Goal: Book appointment/travel/reservation

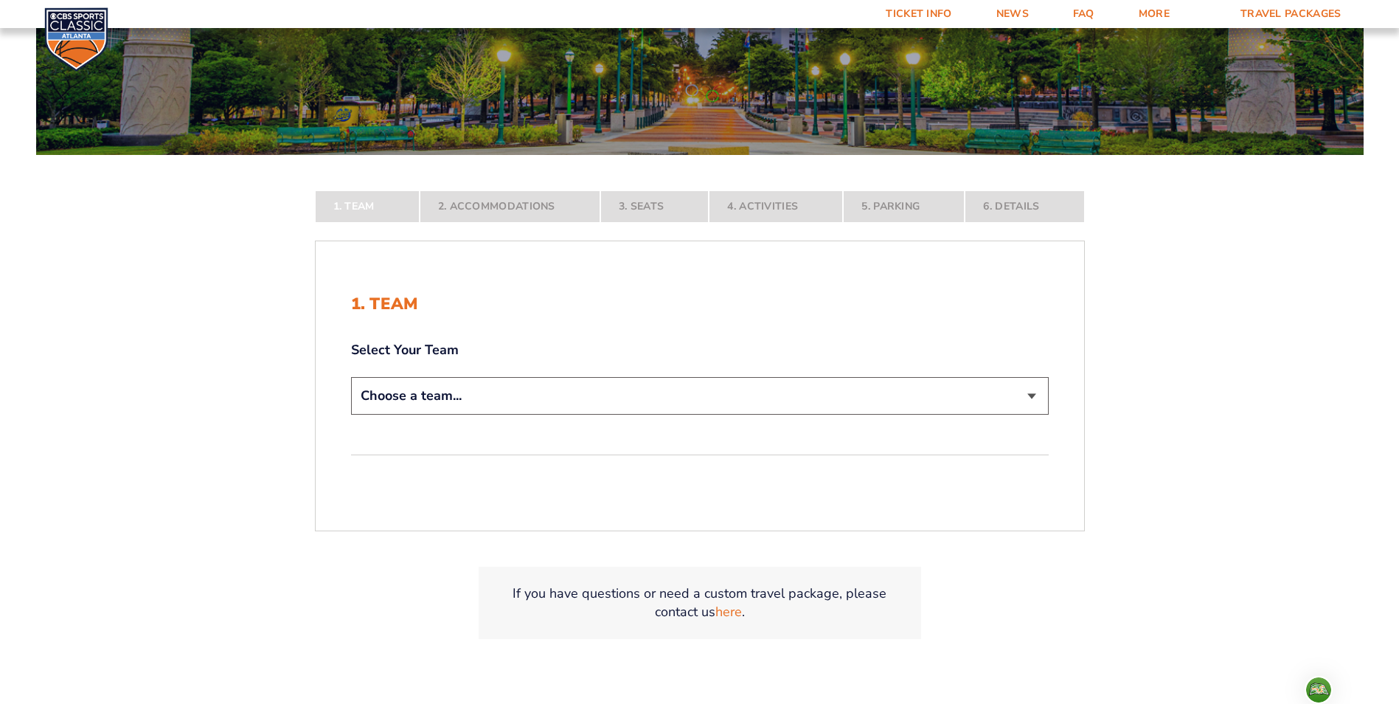
scroll to position [221, 0]
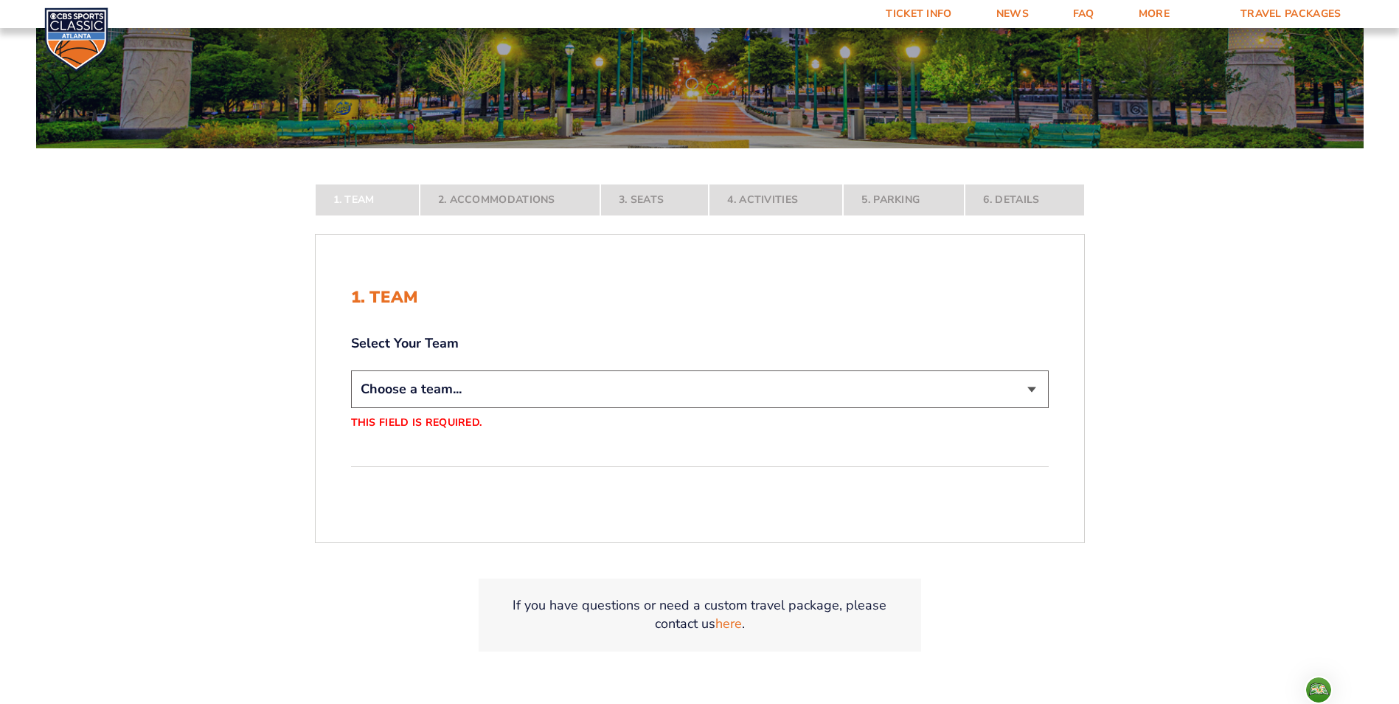
click at [460, 393] on select "Choose a team... [US_STATE] Wildcats [US_STATE] State Buckeyes [US_STATE] Tar H…" at bounding box center [700, 389] width 698 height 38
select select "12757"
click at [351, 408] on select "Choose a team... [US_STATE] Wildcats [US_STATE] State Buckeyes [US_STATE] Tar H…" at bounding box center [700, 389] width 698 height 38
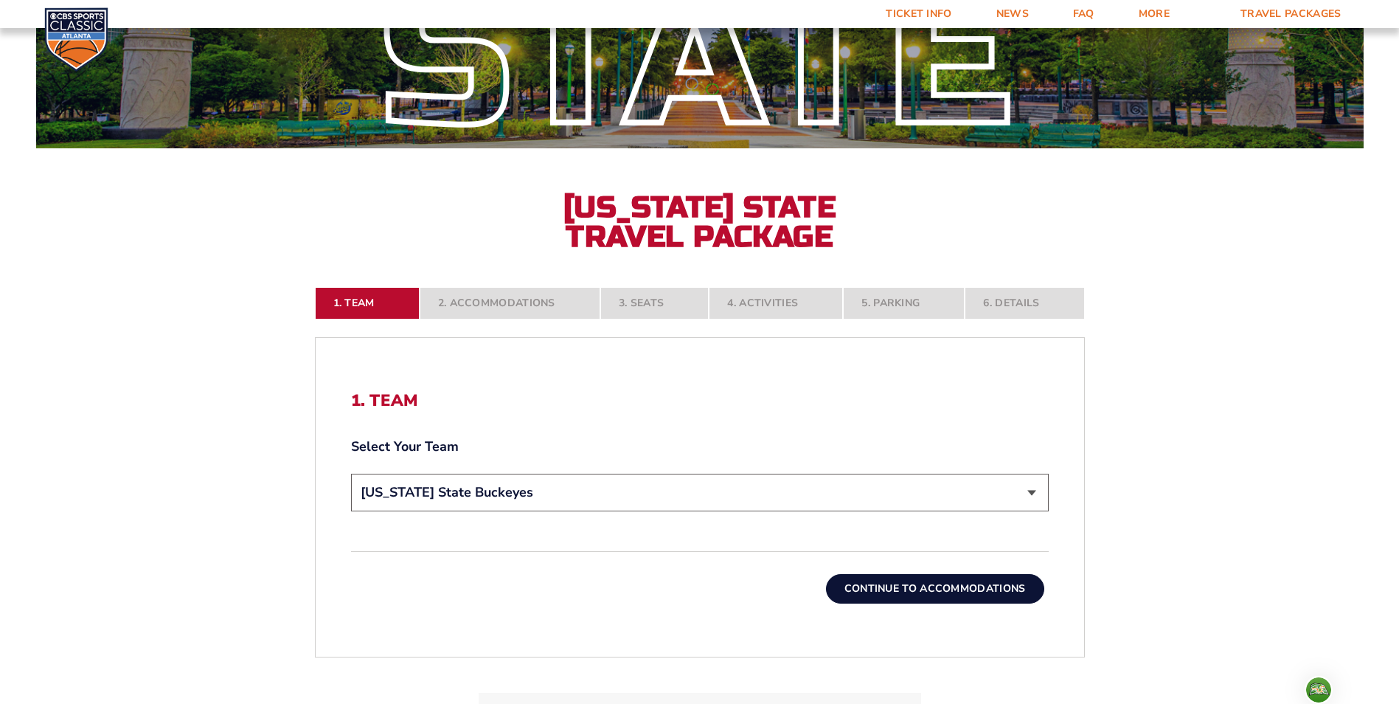
click at [902, 580] on button "Continue To Accommodations" at bounding box center [935, 589] width 218 height 30
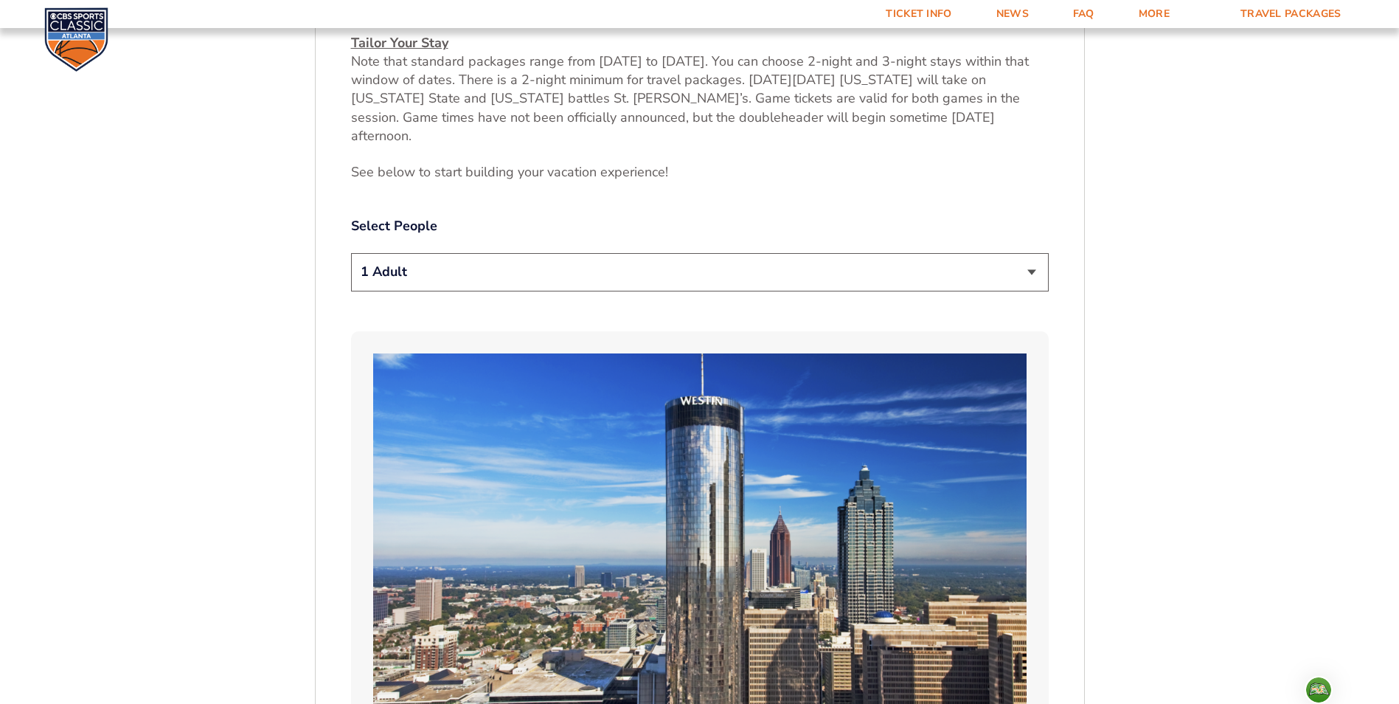
scroll to position [775, 0]
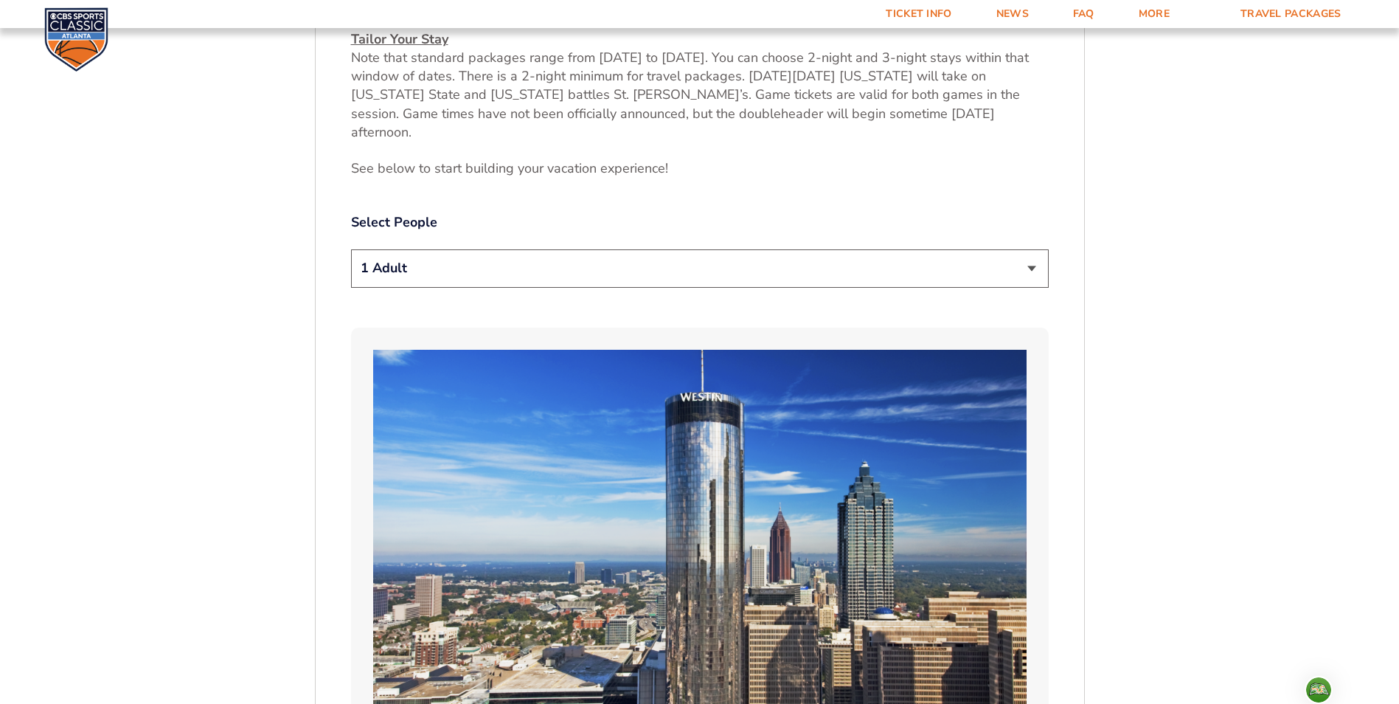
click at [541, 249] on select "1 Adult 2 Adults 3 Adults 4 Adults 2 Adults + 1 Child 2 Adults + 2 Children 2 A…" at bounding box center [700, 268] width 698 height 38
select select "3 Adults"
click at [351, 249] on select "1 Adult 2 Adults 3 Adults 4 Adults 2 Adults + 1 Child 2 Adults + 2 Children 2 A…" at bounding box center [700, 268] width 698 height 38
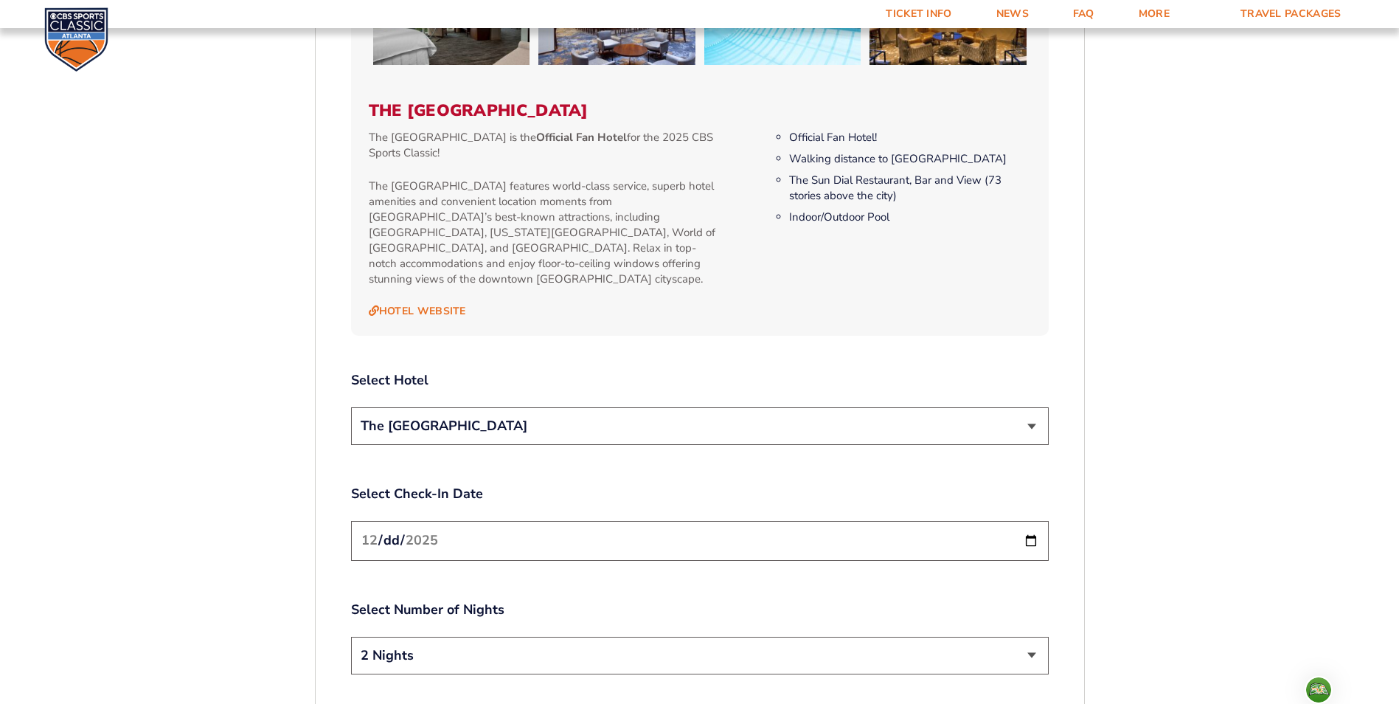
scroll to position [1586, 0]
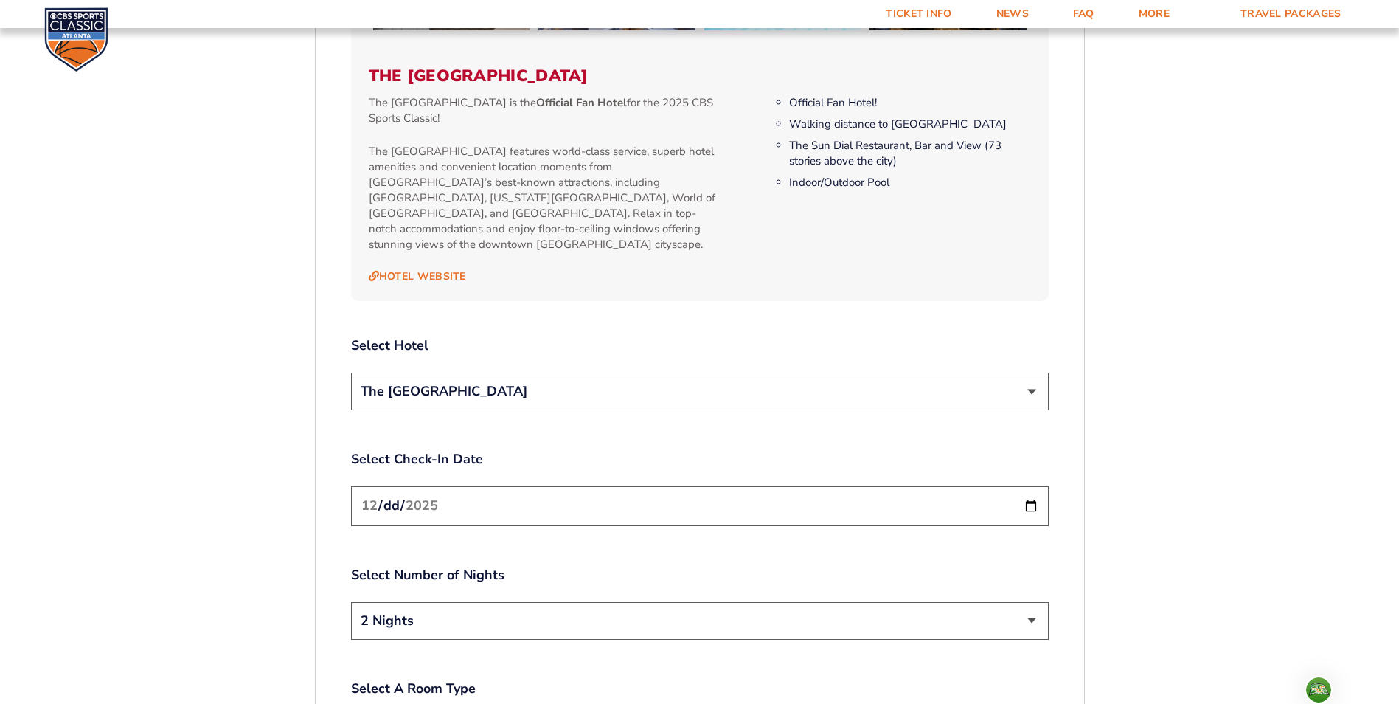
click at [484, 372] on select "The [GEOGRAPHIC_DATA]" at bounding box center [700, 391] width 698 height 38
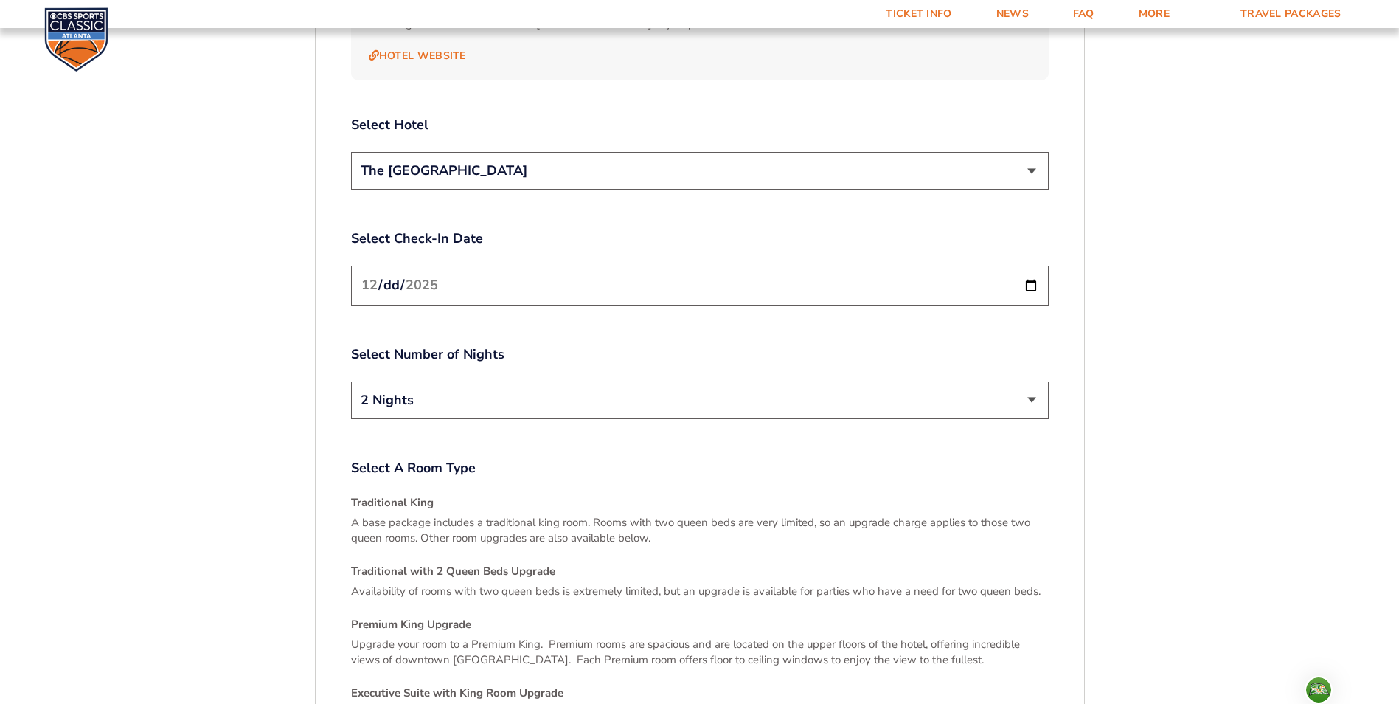
scroll to position [1808, 0]
click at [410, 381] on select "2 Nights 3 Nights" at bounding box center [700, 400] width 698 height 38
select select "3 Nights"
click at [351, 381] on select "2 Nights 3 Nights" at bounding box center [700, 400] width 698 height 38
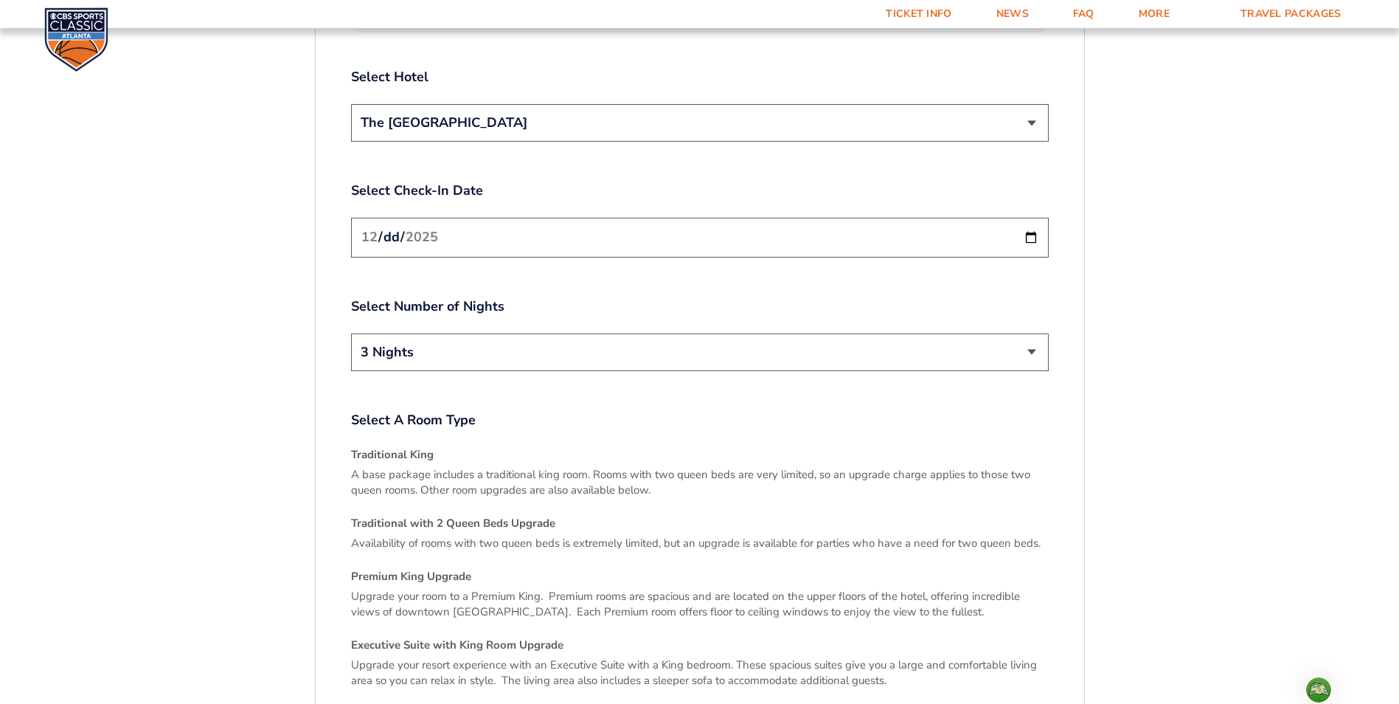
scroll to position [1881, 0]
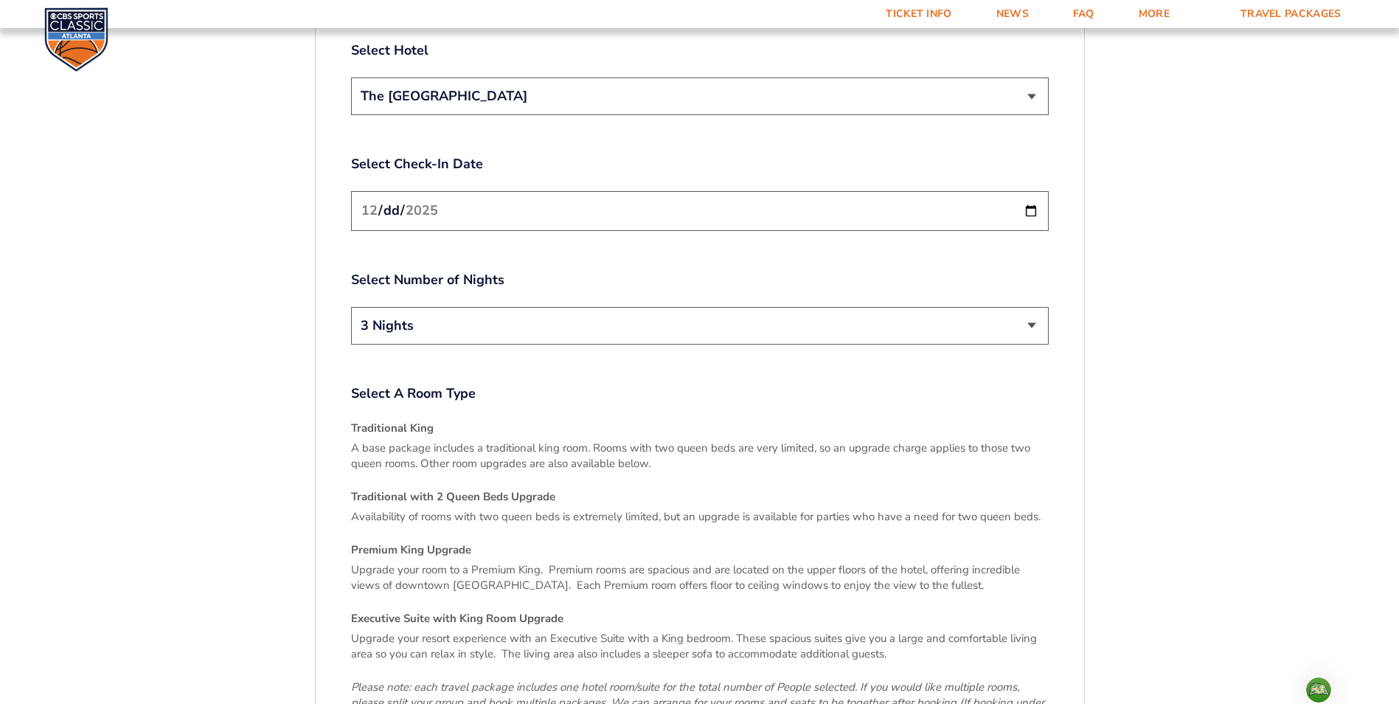
click at [387, 489] on h4 "Traditional with 2 Queen Beds Upgrade" at bounding box center [700, 496] width 698 height 15
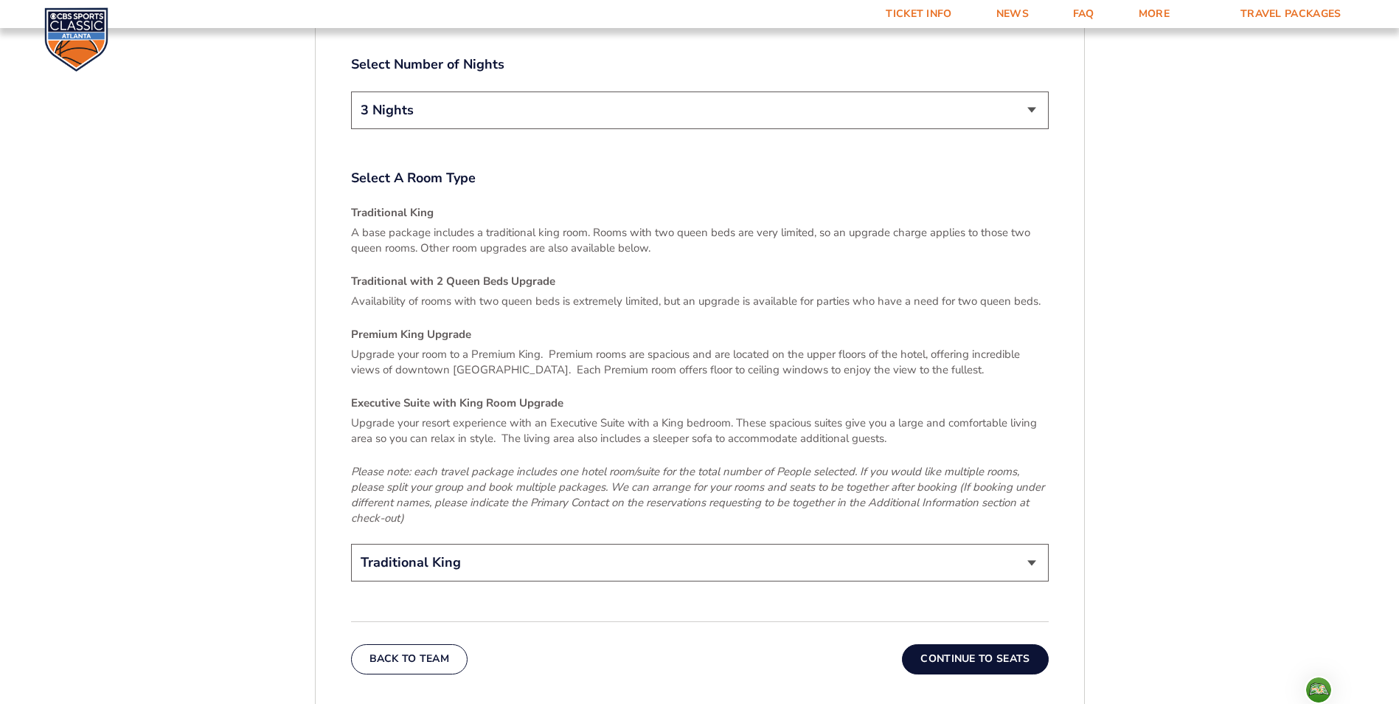
scroll to position [2103, 0]
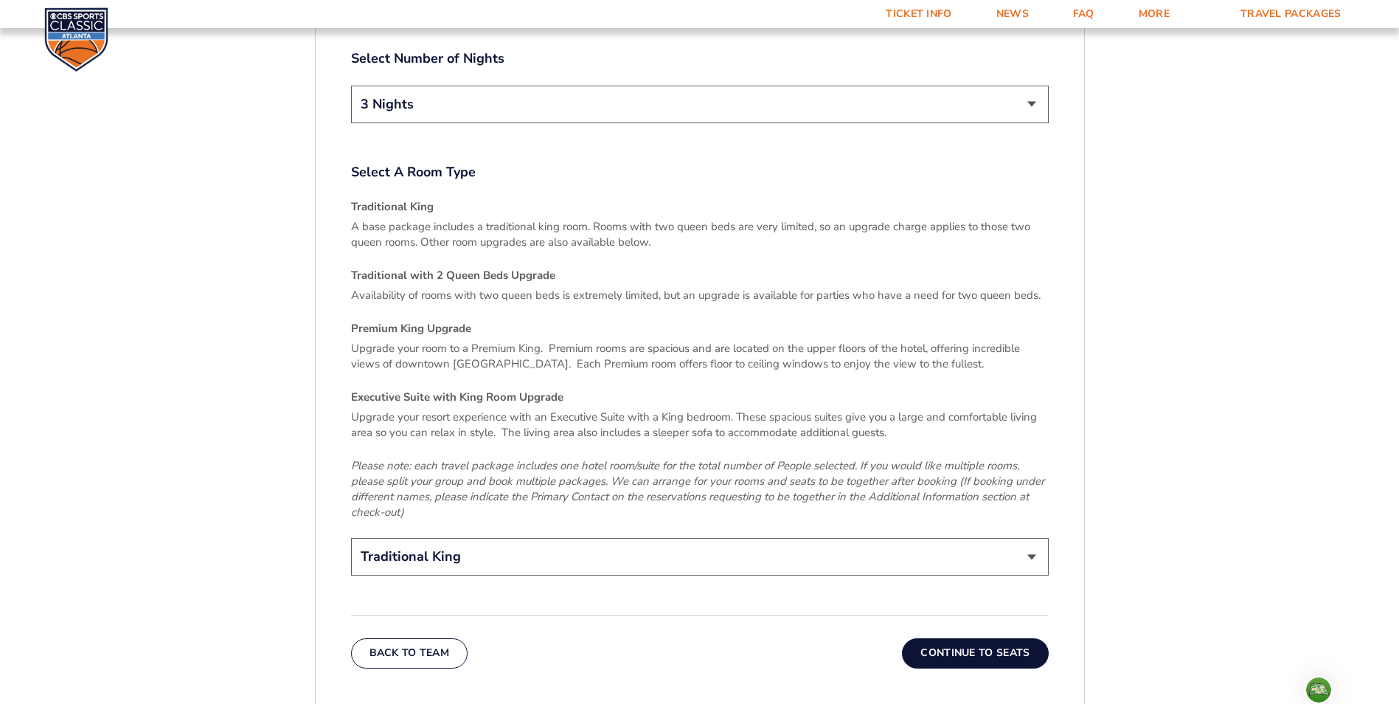
click at [471, 538] on select "Traditional King Traditional with 2 Queen Beds Upgrade (+$45 per night) Premium…" at bounding box center [700, 557] width 698 height 38
select select "Traditional with 2 Queen Beds Upgrade"
click at [351, 538] on select "Traditional King Traditional with 2 Queen Beds Upgrade (+$45 per night) Premium…" at bounding box center [700, 557] width 698 height 38
click at [974, 638] on button "Continue To Seats" at bounding box center [975, 653] width 146 height 30
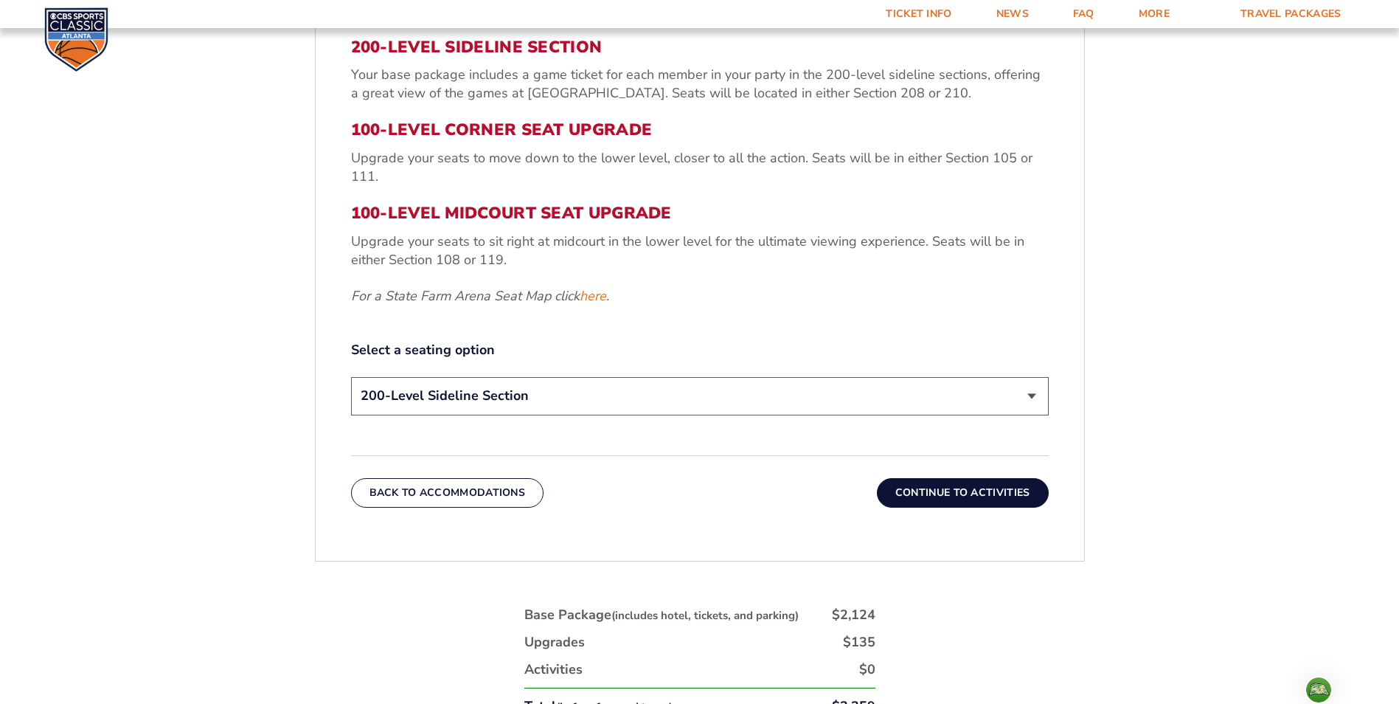
scroll to position [628, 0]
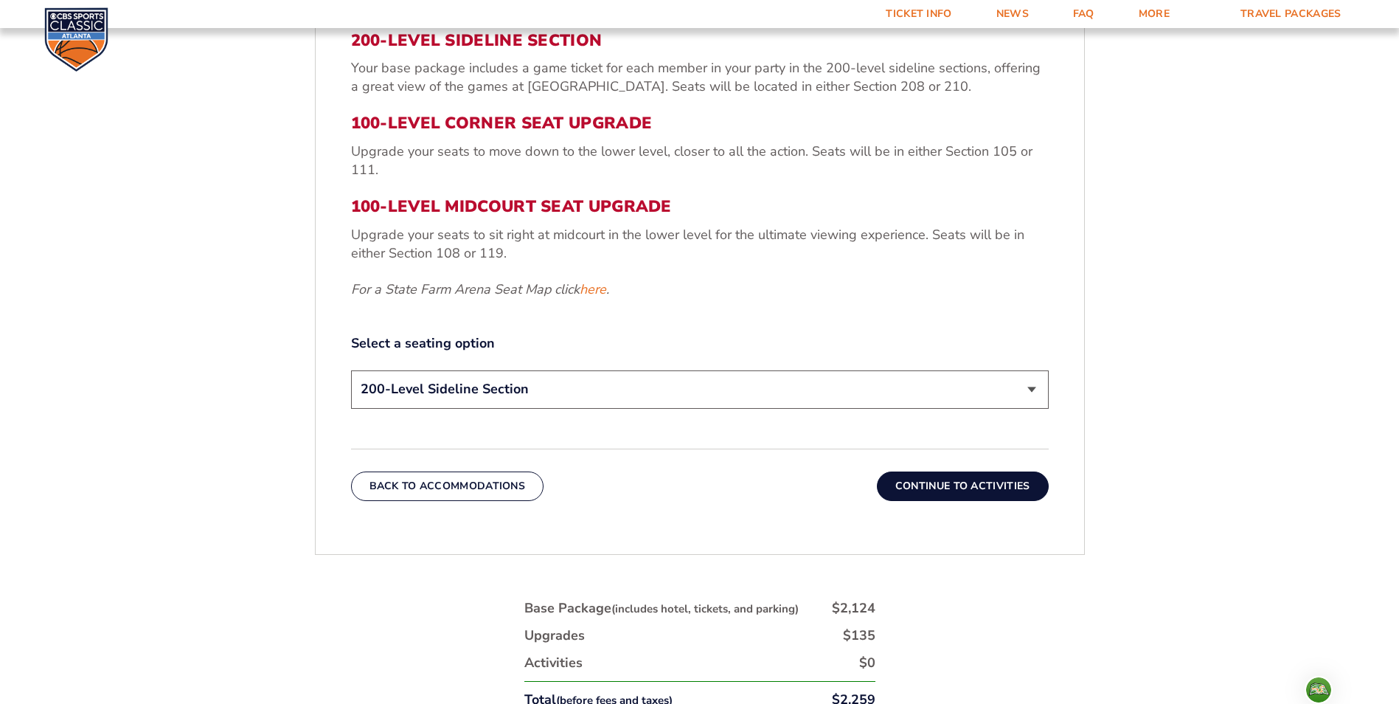
click at [468, 392] on select "200-Level Sideline Section 100-Level Corner Seat Upgrade (+$120 per person) 100…" at bounding box center [700, 389] width 698 height 38
select select "100-Level Corner Seat Upgrade"
click at [351, 370] on select "200-Level Sideline Section 100-Level Corner Seat Upgrade (+$120 per person) 100…" at bounding box center [700, 389] width 698 height 38
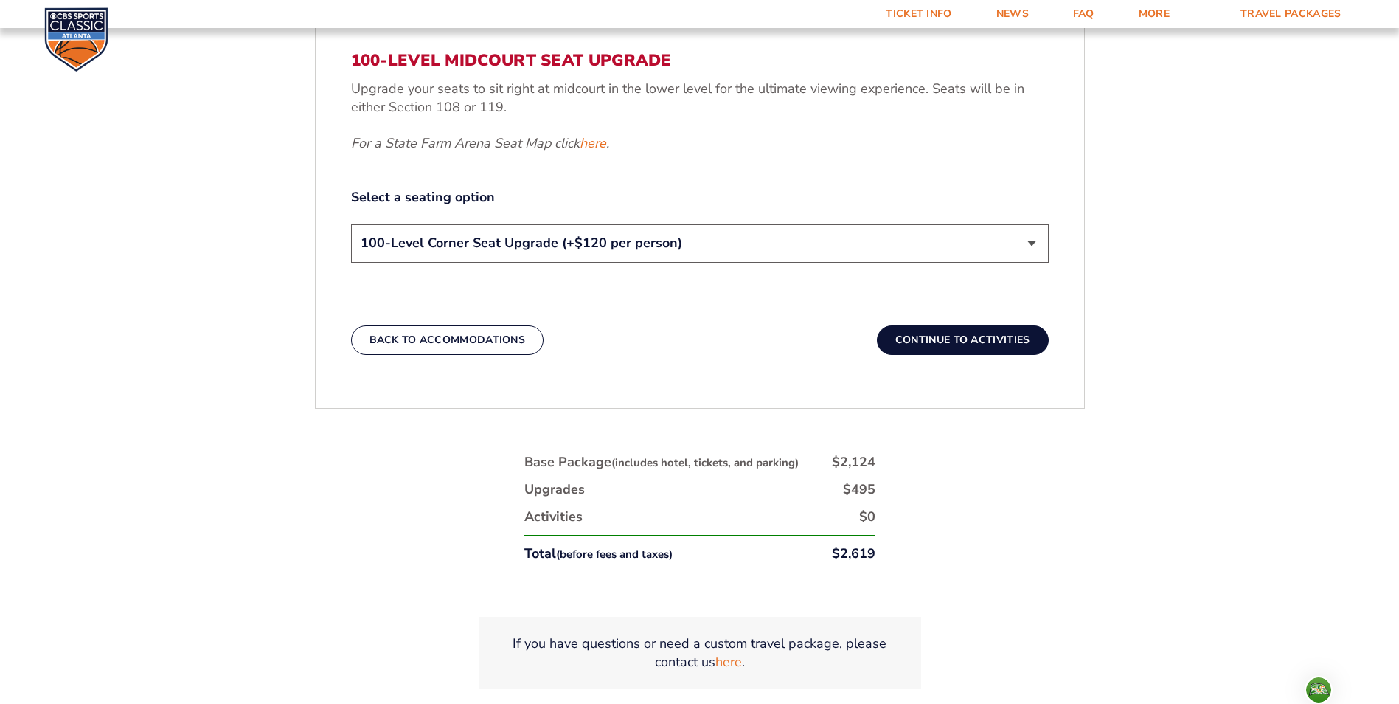
scroll to position [775, 0]
click at [924, 341] on button "Continue To Activities" at bounding box center [963, 339] width 172 height 30
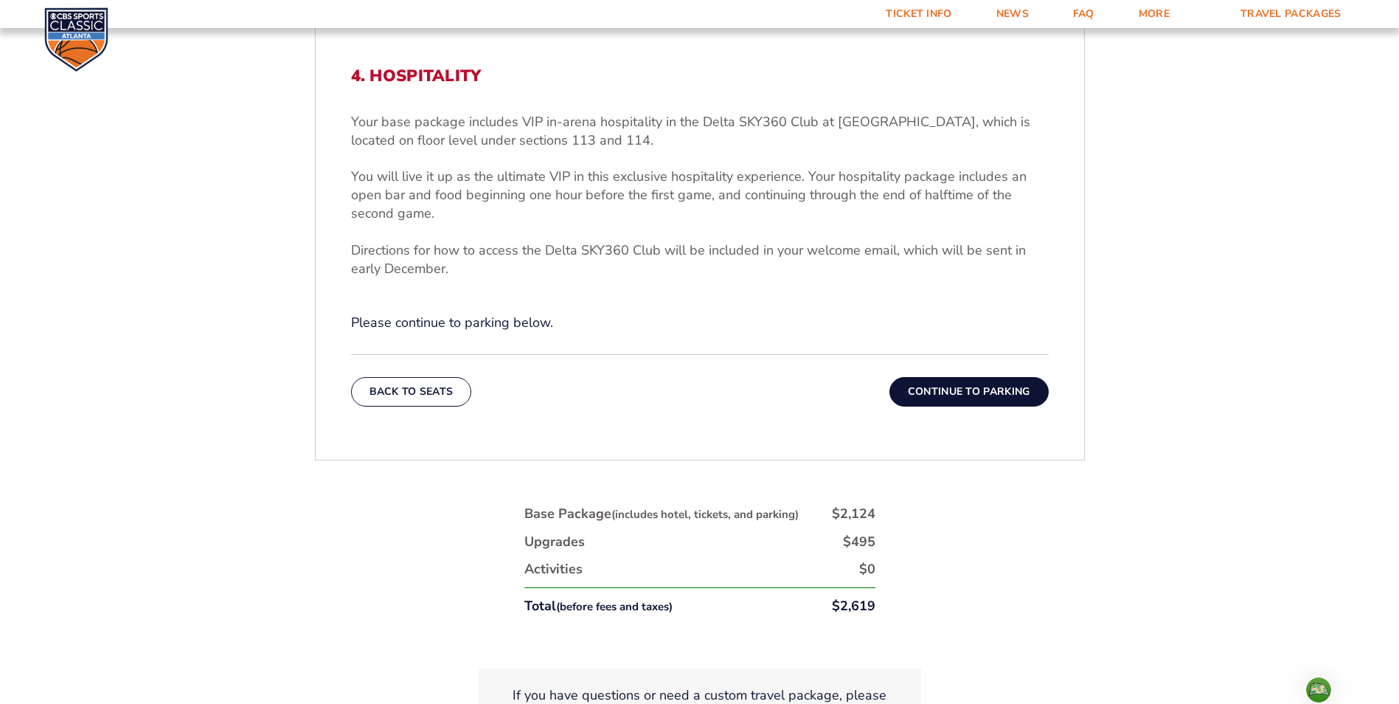
scroll to position [554, 0]
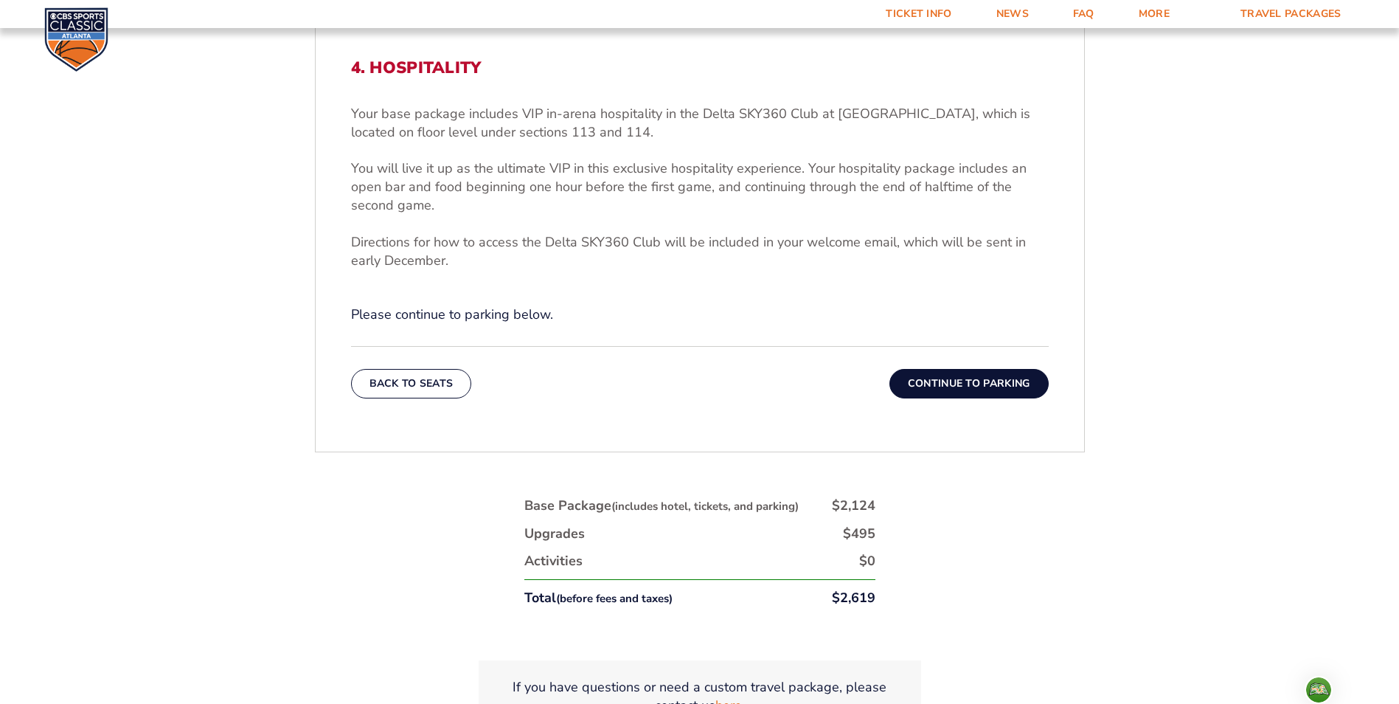
click at [961, 378] on button "Continue To Parking" at bounding box center [968, 384] width 159 height 30
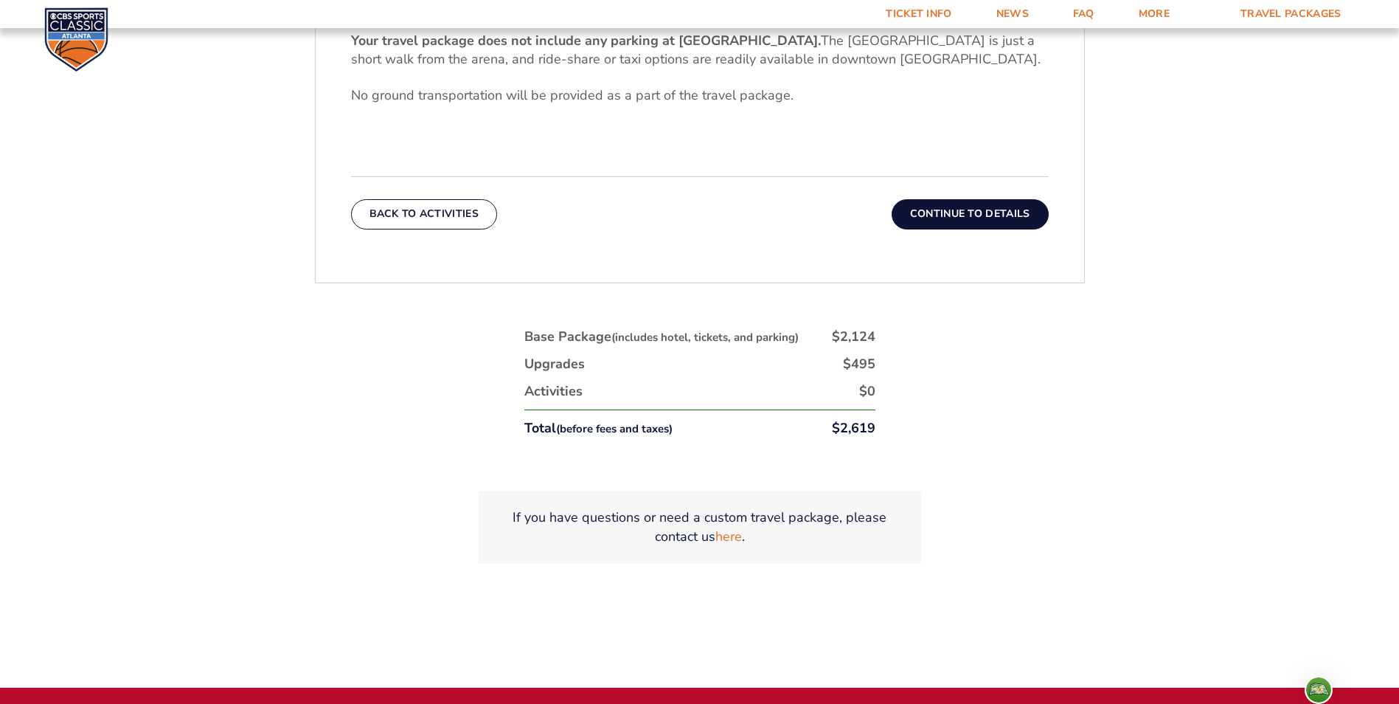
scroll to position [628, 0]
click at [952, 217] on button "Continue To Details" at bounding box center [970, 213] width 157 height 30
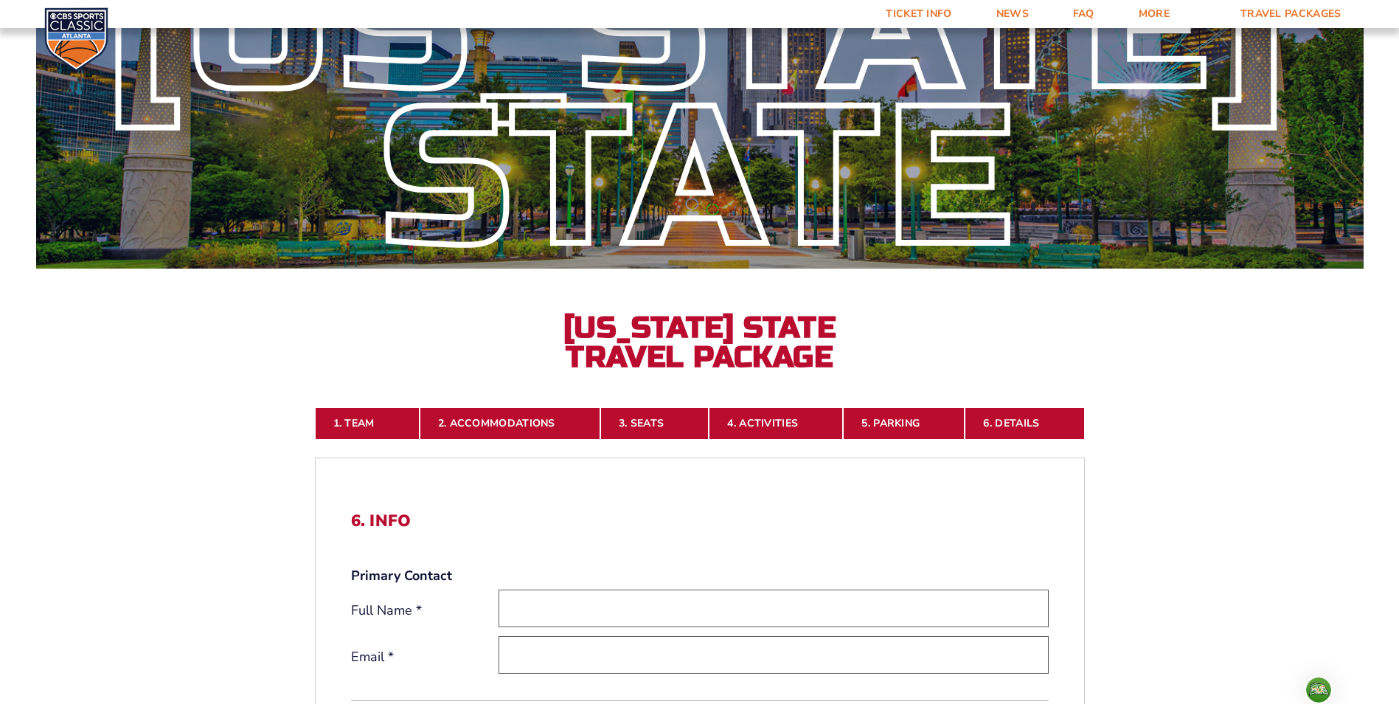
scroll to position [0, 0]
